Goal: Check status

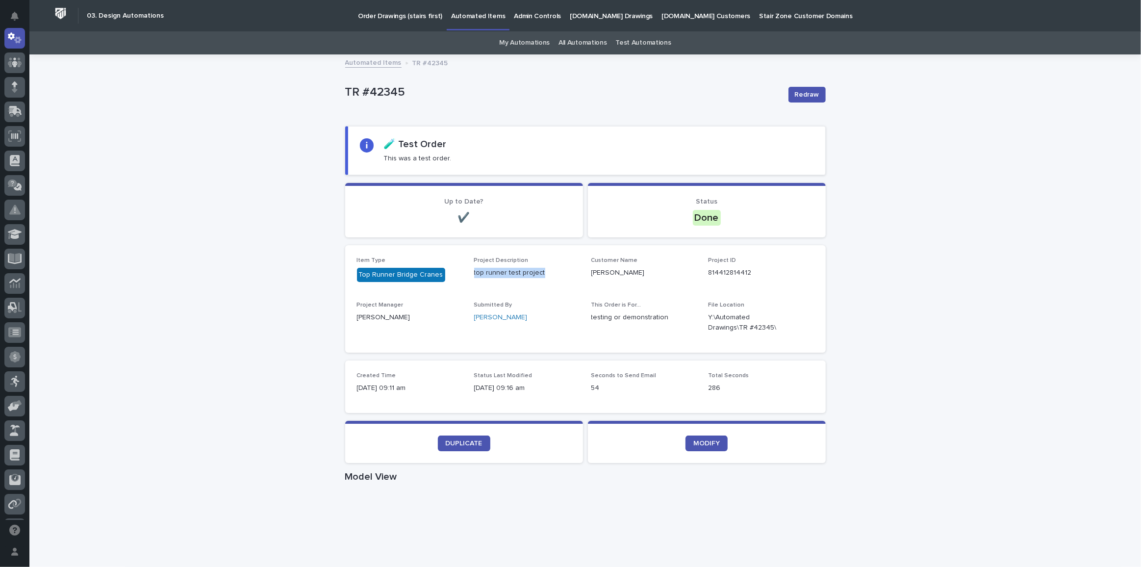
drag, startPoint x: 470, startPoint y: 272, endPoint x: 540, endPoint y: 275, distance: 69.7
click at [540, 275] on p "top runner test project" at bounding box center [526, 273] width 105 height 10
copy p "top runner test project"
click at [541, 270] on p "top runner test project" at bounding box center [526, 273] width 105 height 10
drag, startPoint x: 543, startPoint y: 271, endPoint x: 471, endPoint y: 270, distance: 71.6
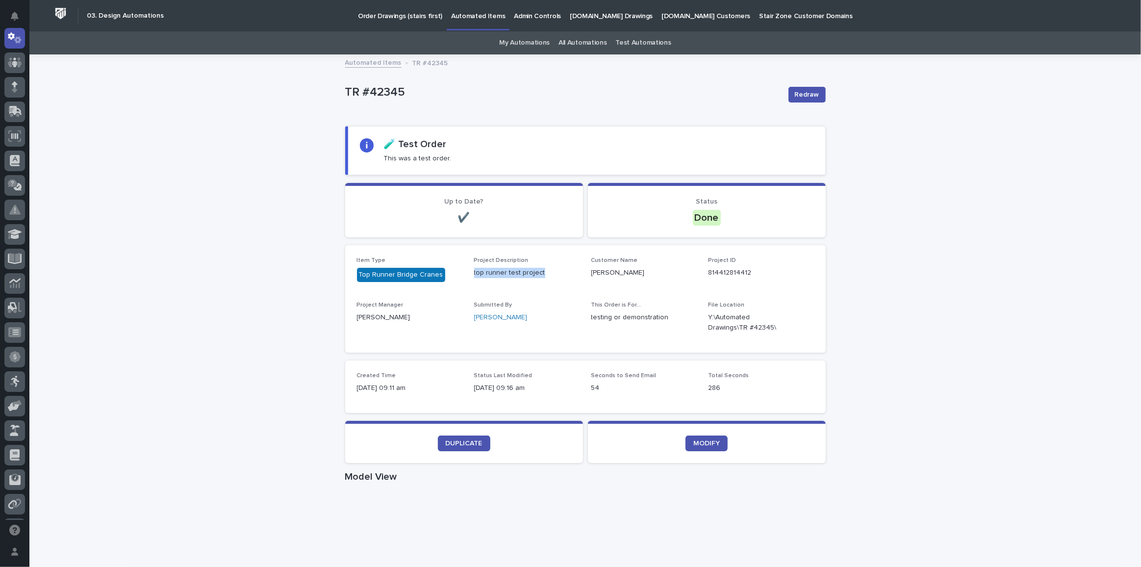
click at [474, 270] on p "top runner test project" at bounding box center [526, 273] width 105 height 10
copy p "top runner test project"
click at [786, 228] on section "Status Done" at bounding box center [707, 210] width 238 height 54
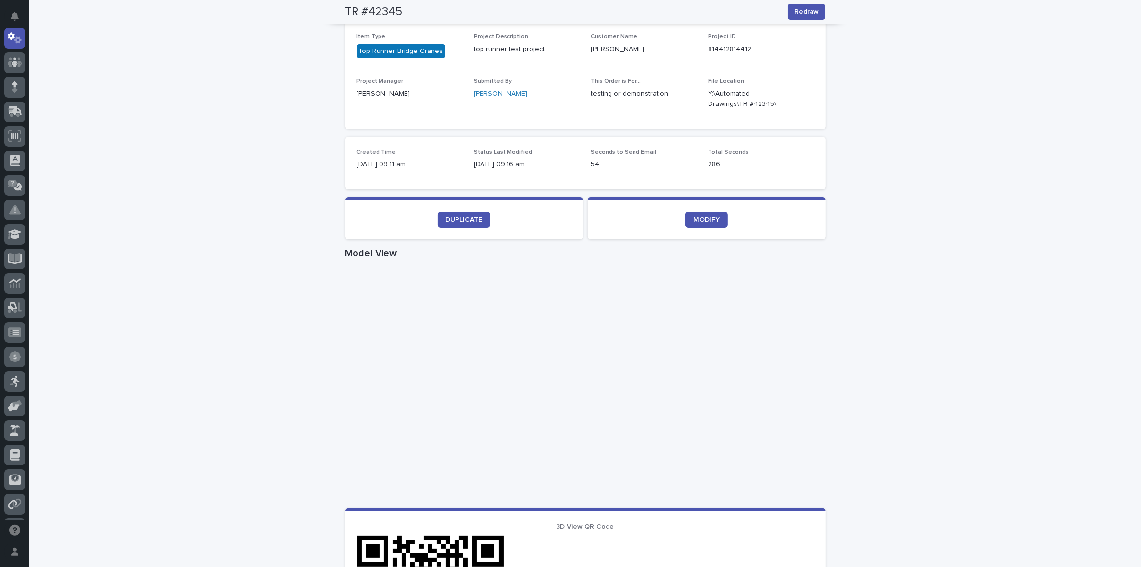
scroll to position [133, 0]
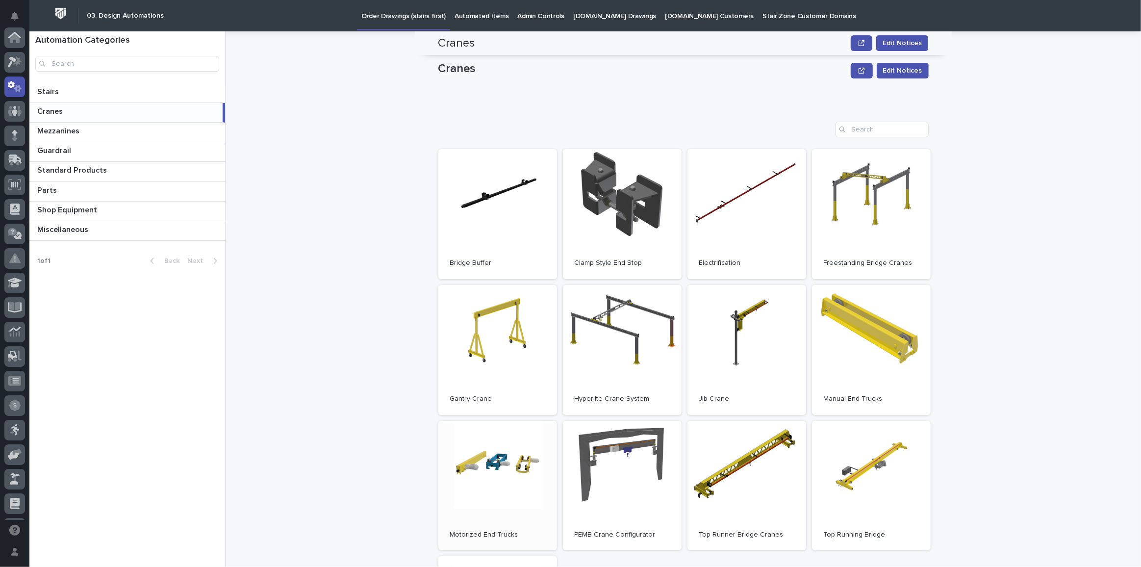
scroll to position [223, 0]
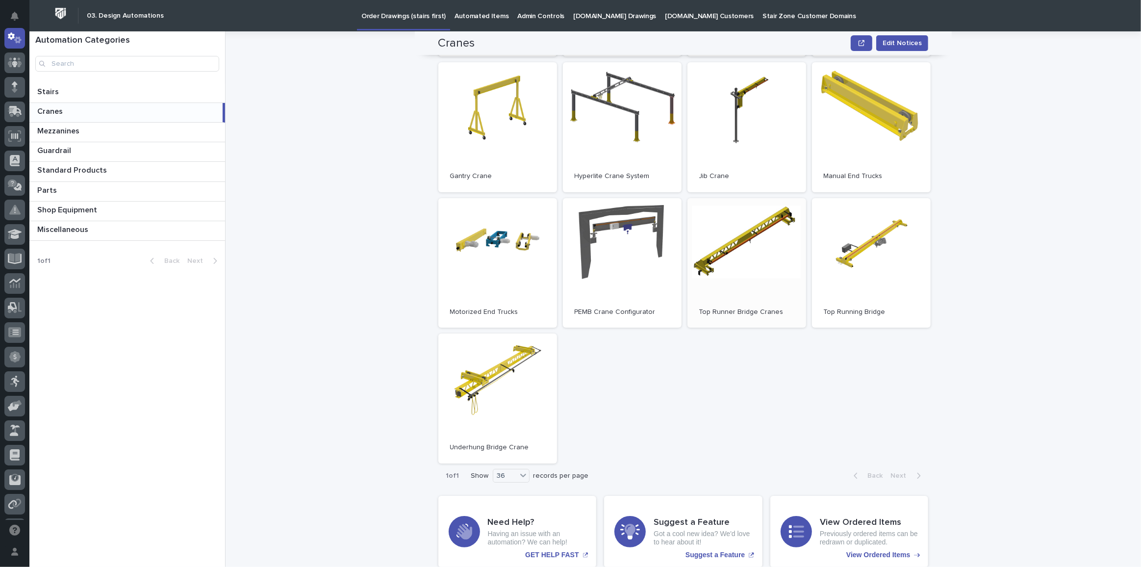
click at [721, 263] on link "Open" at bounding box center [747, 263] width 119 height 130
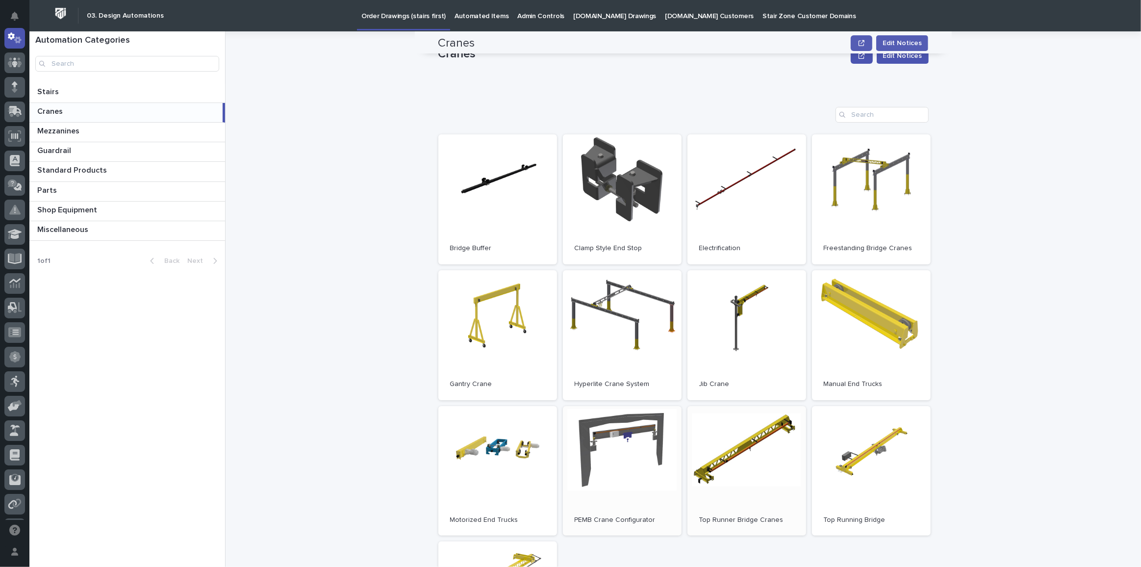
scroll to position [0, 0]
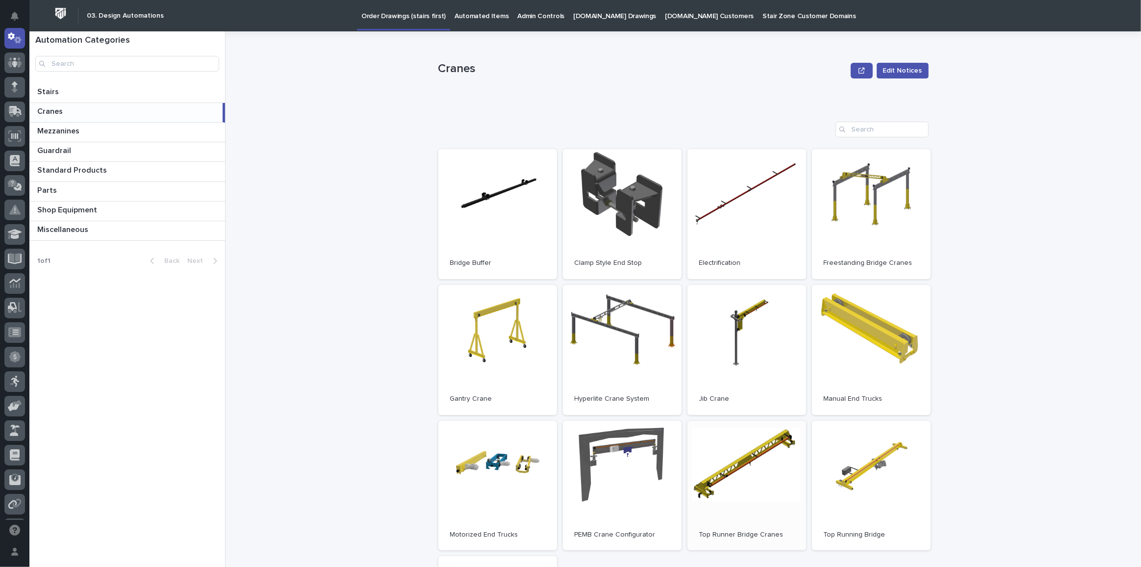
click at [741, 448] on link "Open" at bounding box center [747, 486] width 119 height 130
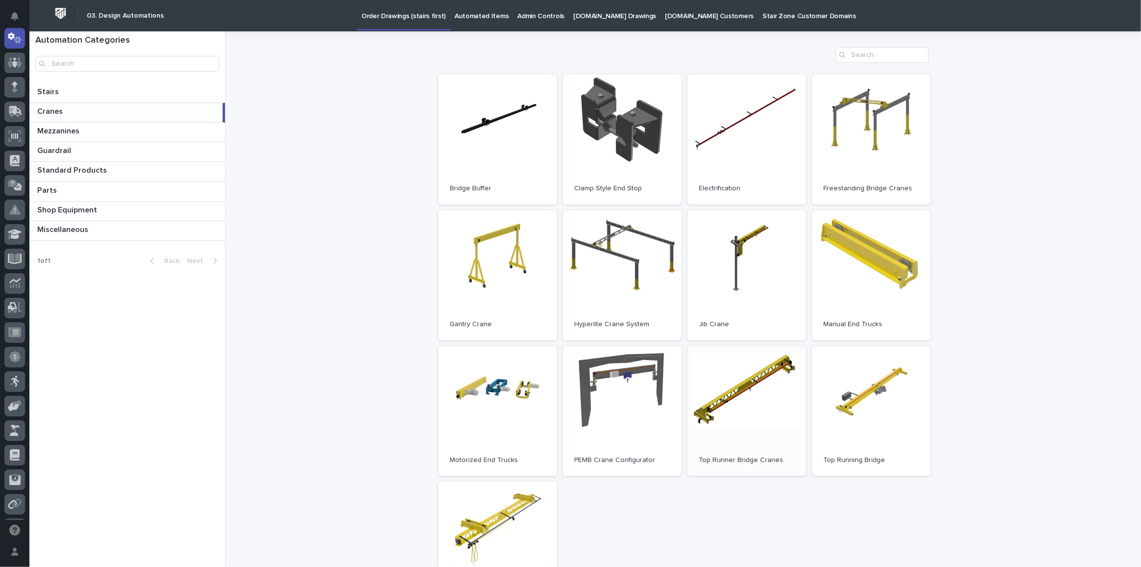
scroll to position [223, 0]
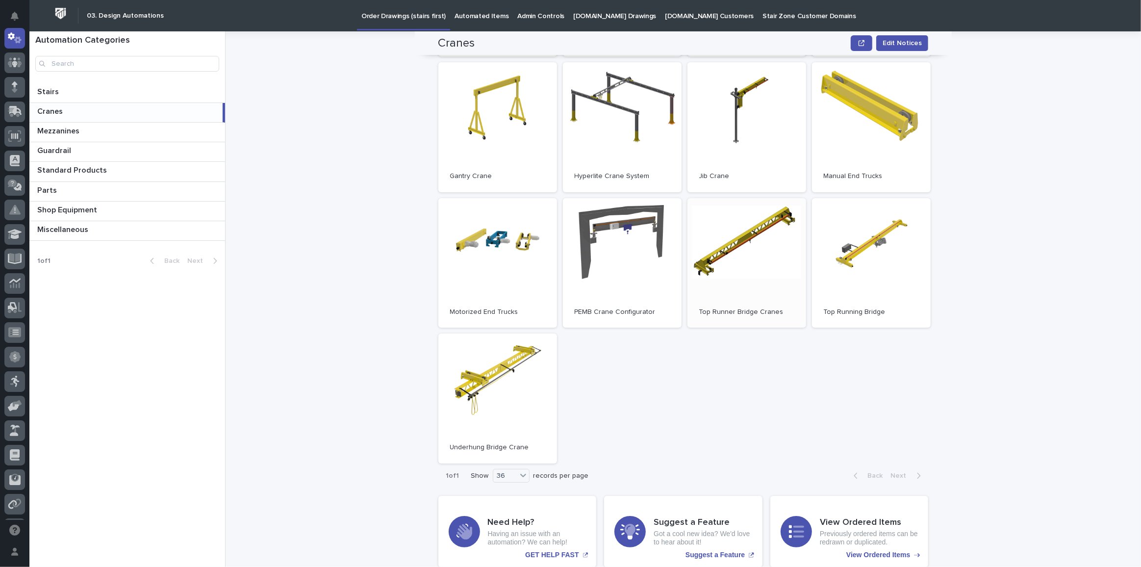
click at [725, 245] on link "Open" at bounding box center [747, 263] width 119 height 130
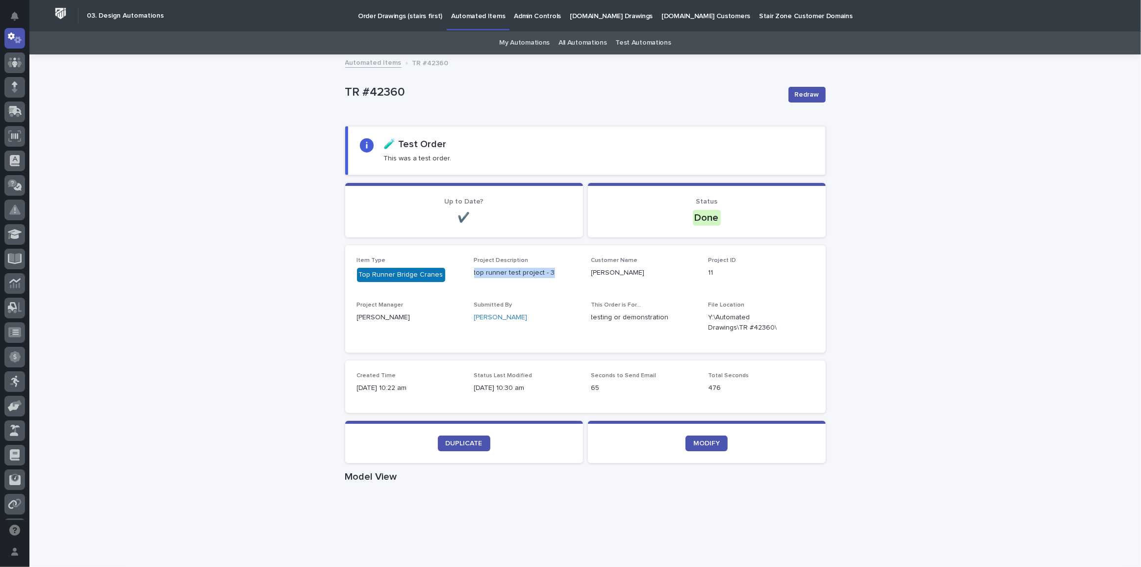
drag, startPoint x: 553, startPoint y: 269, endPoint x: 468, endPoint y: 269, distance: 84.4
click at [468, 269] on div "Item Type Top Runner Bridge Cranes Project Description top runner test project …" at bounding box center [585, 299] width 457 height 84
copy p "top runner test project - 3"
click at [368, 63] on link "Automated Items" at bounding box center [373, 61] width 56 height 11
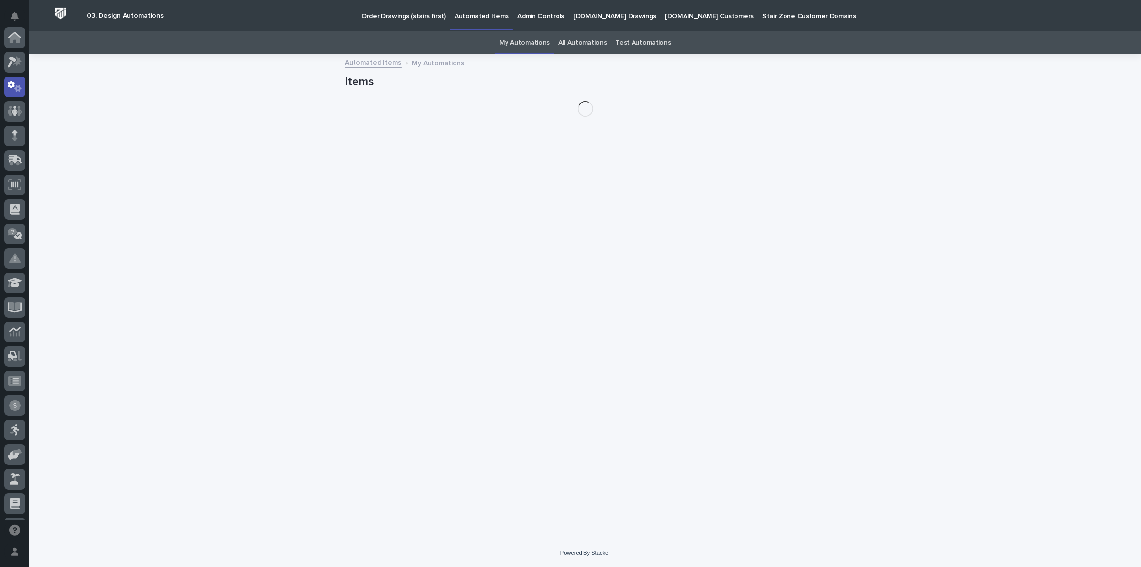
scroll to position [49, 0]
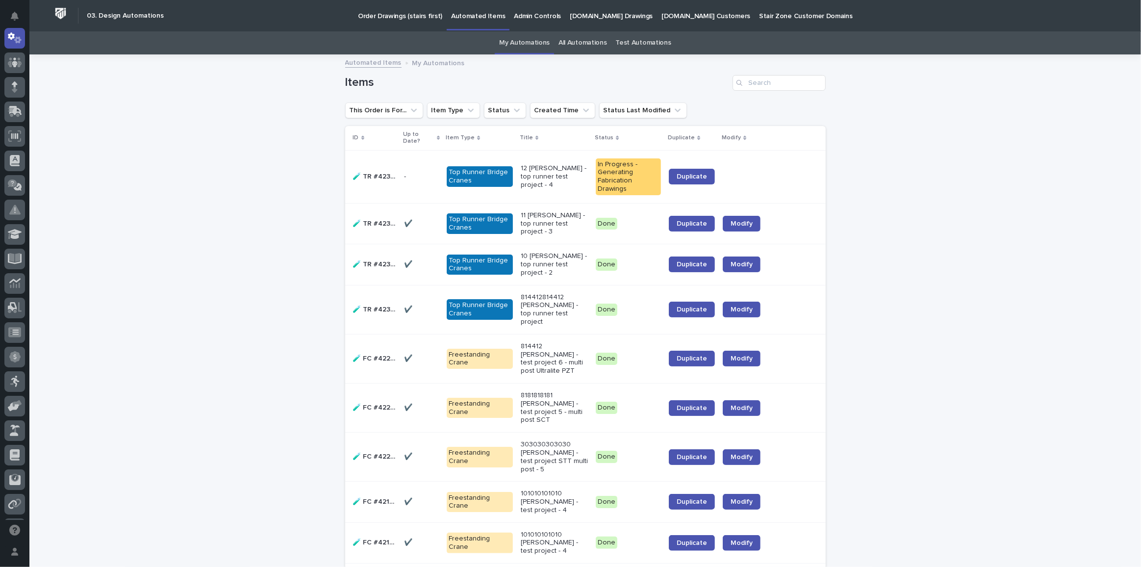
click at [606, 169] on div "In Progress - Generating Fabrication Drawings" at bounding box center [628, 176] width 65 height 37
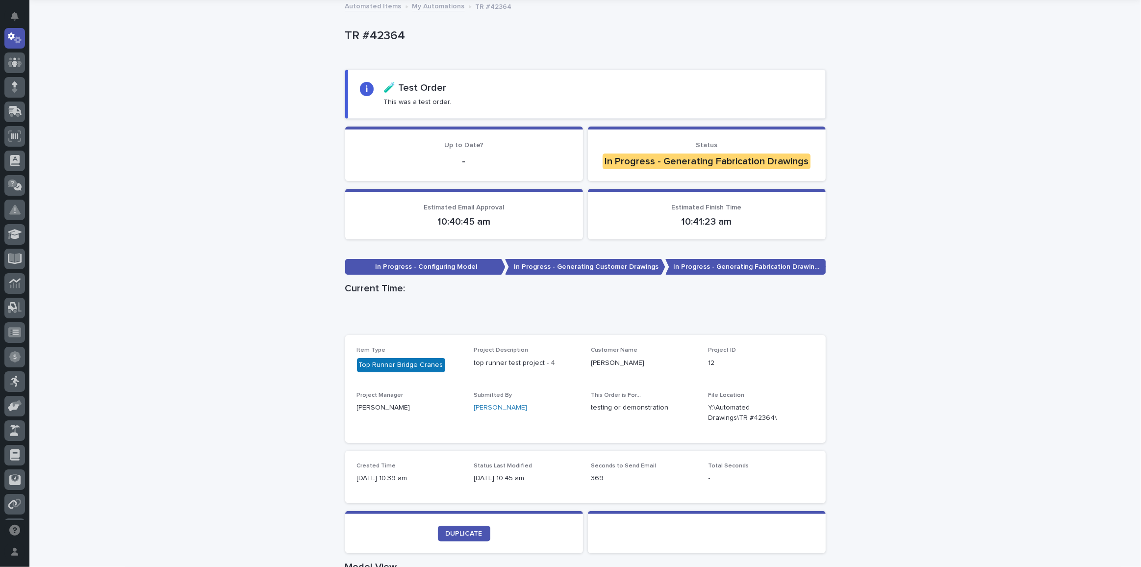
scroll to position [89, 0]
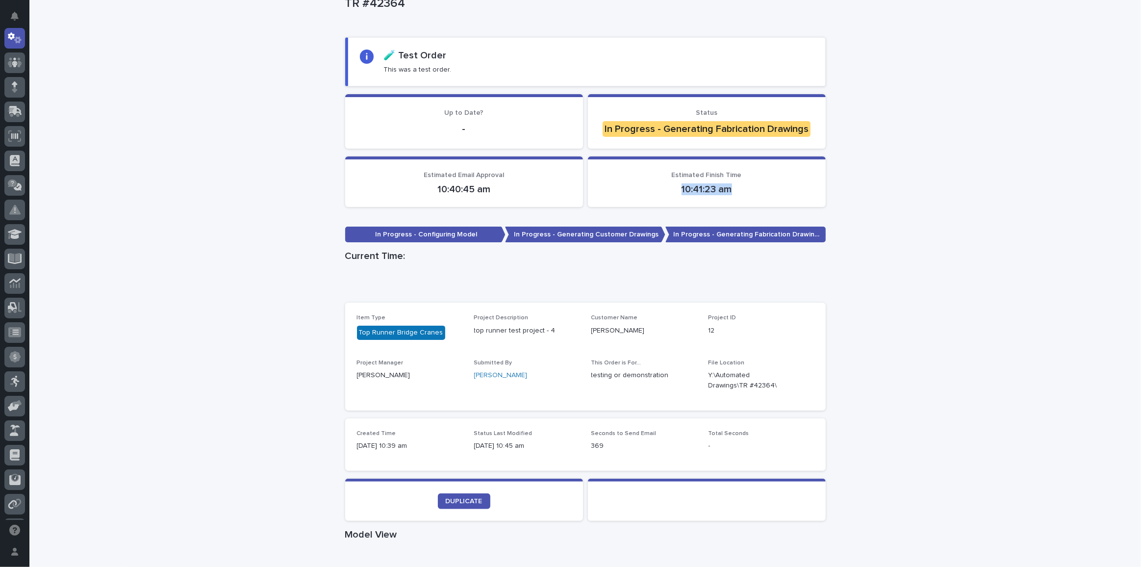
drag, startPoint x: 676, startPoint y: 183, endPoint x: 735, endPoint y: 187, distance: 59.0
click at [735, 187] on p "10:41:23 am" at bounding box center [707, 189] width 214 height 12
click at [702, 187] on p "10:41:23 am" at bounding box center [707, 189] width 214 height 12
drag, startPoint x: 747, startPoint y: 189, endPoint x: 618, endPoint y: 188, distance: 129.5
click at [645, 189] on p "10:41:23 am" at bounding box center [707, 189] width 214 height 12
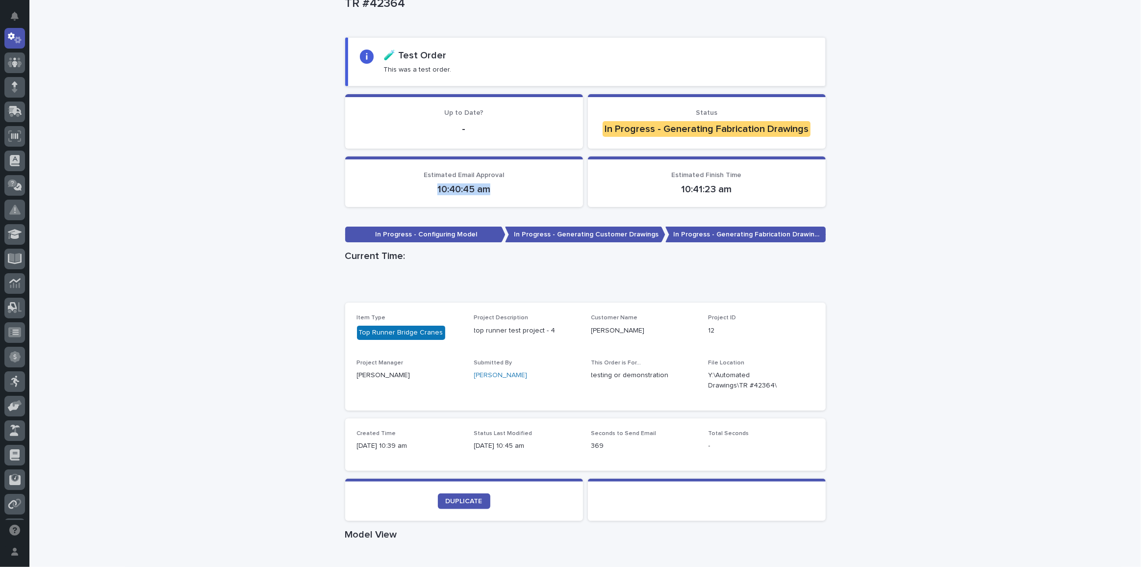
drag, startPoint x: 507, startPoint y: 196, endPoint x: 420, endPoint y: 197, distance: 86.3
click at [420, 197] on section "Estimated Email Approval 10:40:45 am" at bounding box center [464, 181] width 238 height 51
click at [465, 193] on section "Estimated Email Approval 10:40:45 am" at bounding box center [464, 181] width 238 height 51
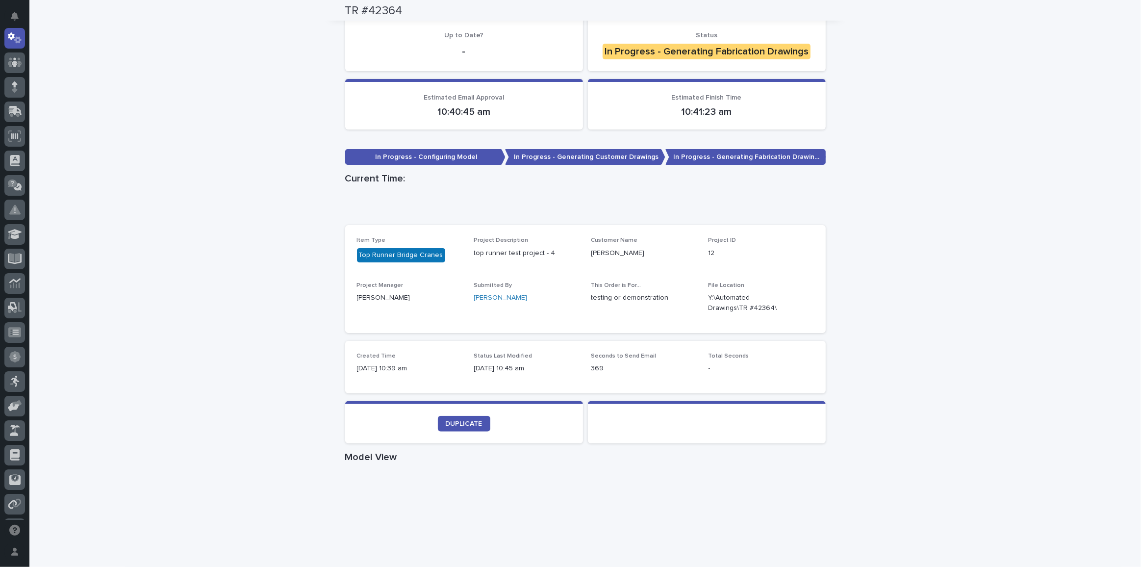
scroll to position [0, 0]
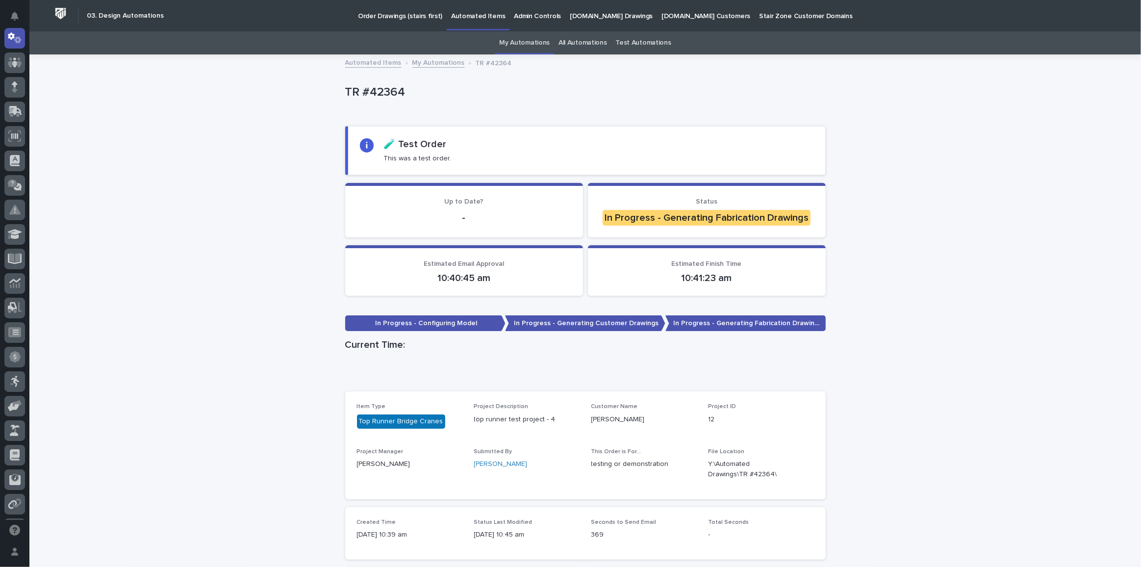
click at [662, 219] on div "In Progress - Generating Fabrication Drawings" at bounding box center [707, 218] width 208 height 16
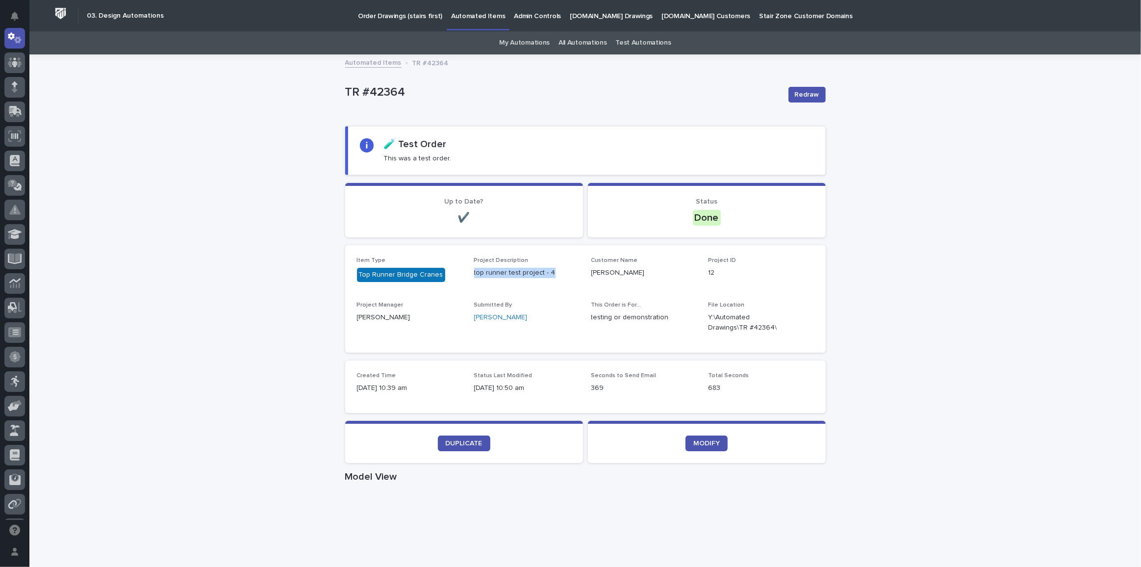
drag, startPoint x: 469, startPoint y: 269, endPoint x: 549, endPoint y: 267, distance: 80.5
click at [549, 267] on div "Item Type Top Runner Bridge Cranes Project Description top runner test project …" at bounding box center [585, 299] width 457 height 84
copy p "top runner test project - 4"
